Goal: Task Accomplishment & Management: Use online tool/utility

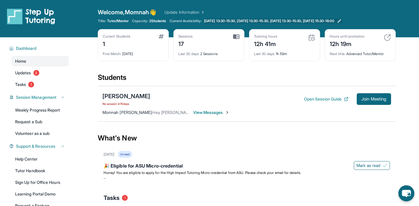
click at [291, 21] on span "[DATE] 13:30-15:30, [DATE] 13:30-15:30, [DATE] 13:30-15:30, [DATE] 15:30-18:00" at bounding box center [269, 21] width 130 height 5
click at [375, 103] on button "Join Meeting" at bounding box center [374, 99] width 34 height 12
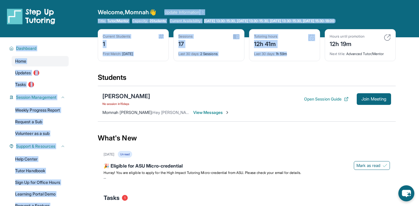
drag, startPoint x: 253, startPoint y: 65, endPoint x: 252, endPoint y: 7, distance: 57.9
click at [252, 7] on div "Open sidebar Welcome, Momnah 👋 Update Information Title: Tutor/Mentor Capacity:…" at bounding box center [209, 130] width 419 height 260
click at [252, 7] on div "Open sidebar Welcome, Momnah 👋 Update Information Title: Tutor/Mentor Capacity:…" at bounding box center [209, 18] width 419 height 37
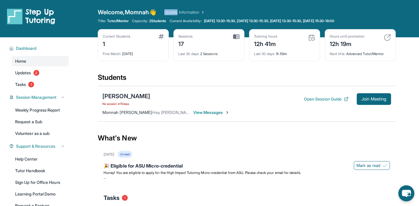
click at [252, 7] on div "Open sidebar Welcome, Momnah 👋 Update Information Title: Tutor/Mentor Capacity:…" at bounding box center [209, 18] width 419 height 37
drag, startPoint x: 252, startPoint y: 7, endPoint x: 128, endPoint y: 15, distance: 125.0
click at [128, 15] on div "Open sidebar Welcome, Momnah 👋 Update Information Title: Tutor/Mentor Capacity:…" at bounding box center [209, 18] width 419 height 37
click at [128, 15] on span "Welcome, Momnah 👋" at bounding box center [127, 12] width 58 height 8
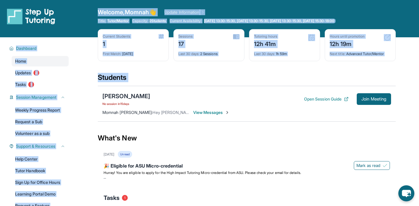
drag, startPoint x: 128, startPoint y: 15, endPoint x: 157, endPoint y: 76, distance: 67.6
click at [157, 76] on div "Open sidebar Welcome, Momnah 👋 Update Information Title: Tutor/Mentor Capacity:…" at bounding box center [209, 130] width 419 height 260
click at [157, 76] on div "Students" at bounding box center [247, 79] width 298 height 13
drag, startPoint x: 157, startPoint y: 76, endPoint x: 114, endPoint y: 11, distance: 77.7
click at [114, 11] on div "Open sidebar Welcome, Momnah 👋 Update Information Title: Tutor/Mentor Capacity:…" at bounding box center [209, 130] width 419 height 260
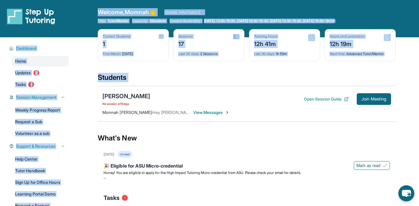
click at [114, 11] on span "Welcome, Momnah 👋" at bounding box center [127, 12] width 58 height 8
